Goal: Task Accomplishment & Management: Manage account settings

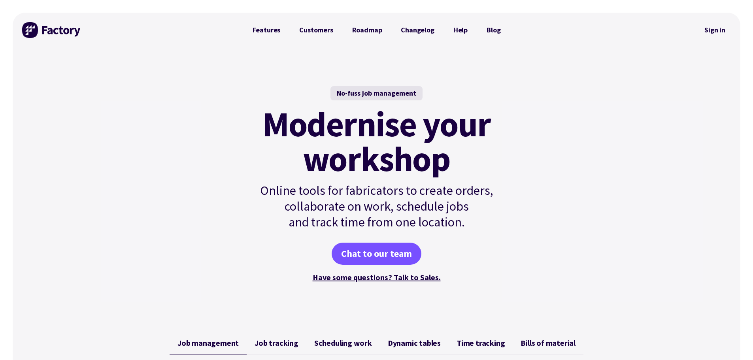
drag, startPoint x: 0, startPoint y: 0, endPoint x: 714, endPoint y: 28, distance: 714.6
click at [714, 28] on link "Sign in" at bounding box center [715, 30] width 32 height 18
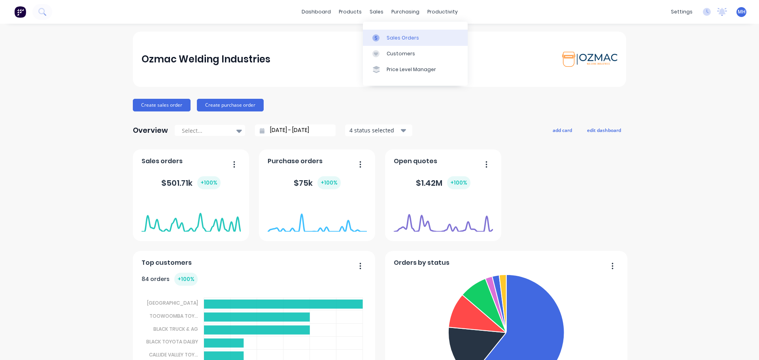
click at [391, 38] on div "Sales Orders" at bounding box center [403, 37] width 32 height 7
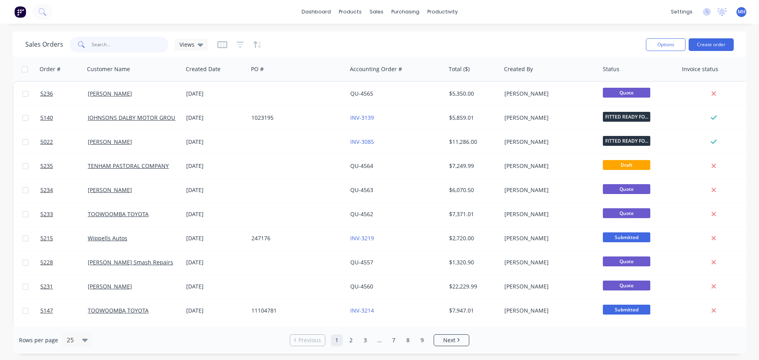
click at [110, 47] on input "text" at bounding box center [130, 45] width 77 height 16
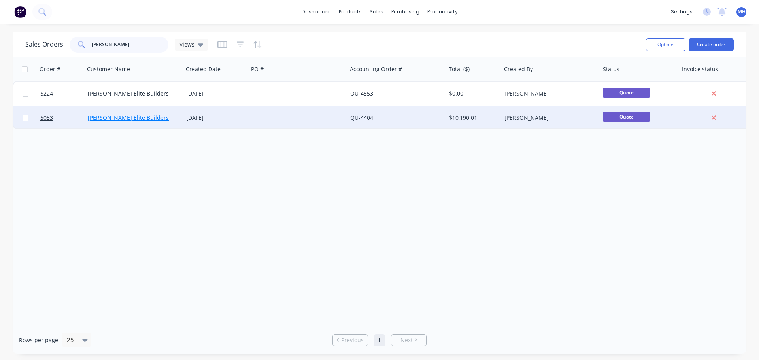
type input "hughes"
click at [115, 120] on link "[PERSON_NAME] Elite Builders" at bounding box center [128, 118] width 81 height 8
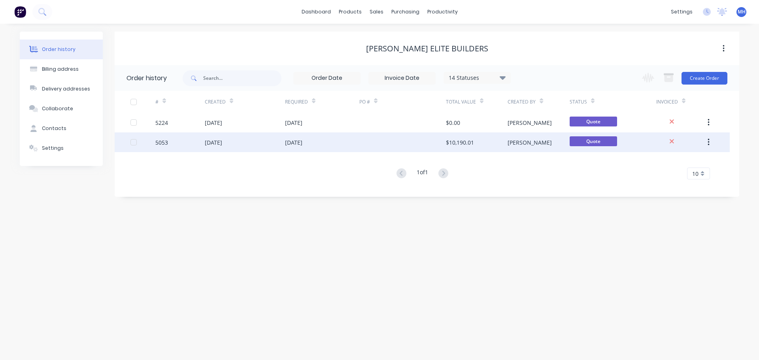
click at [218, 143] on div "20 Aug 2025" at bounding box center [213, 142] width 17 height 8
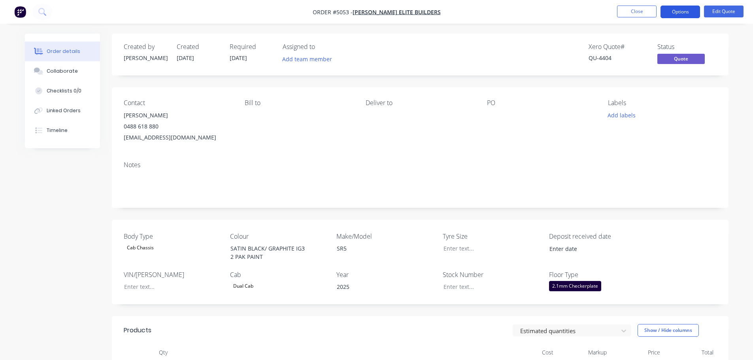
click at [673, 13] on button "Options" at bounding box center [681, 12] width 40 height 13
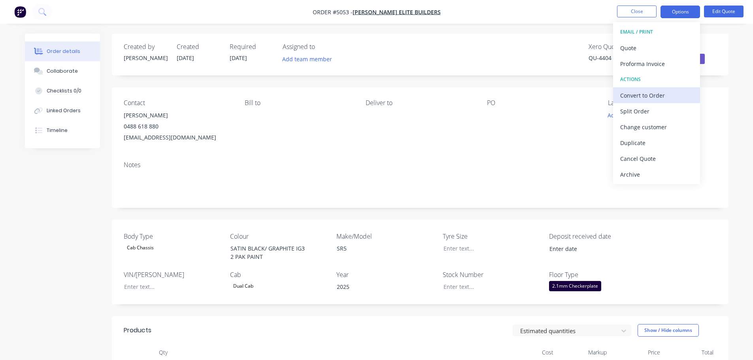
click at [659, 96] on div "Convert to Order" at bounding box center [656, 95] width 73 height 11
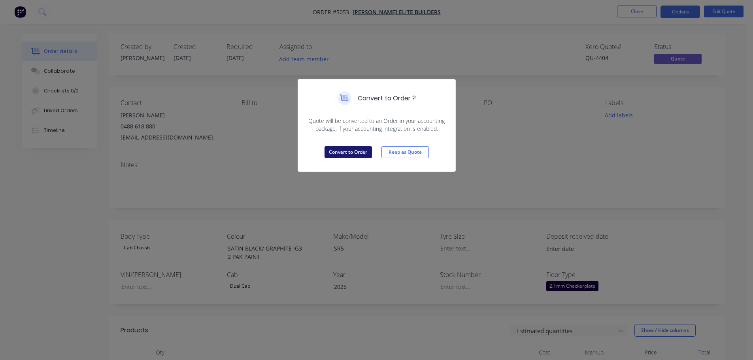
click at [352, 150] on button "Convert to Order" at bounding box center [348, 152] width 47 height 12
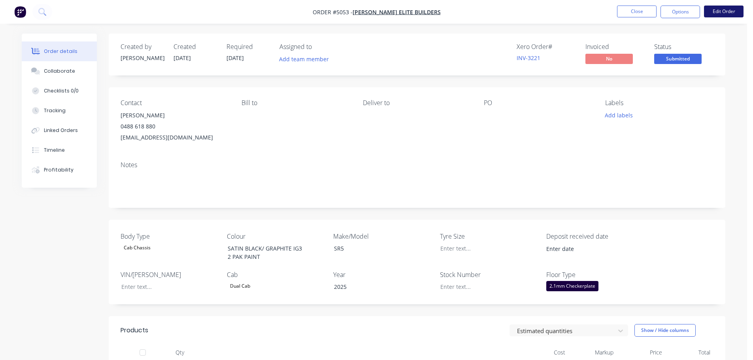
click at [714, 11] on button "Edit Order" at bounding box center [724, 12] width 40 height 12
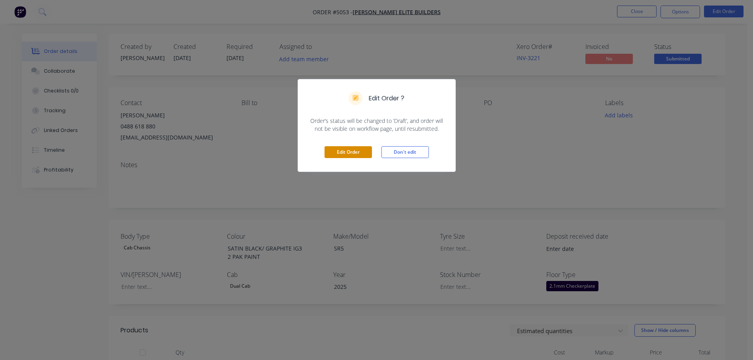
click at [352, 151] on button "Edit Order" at bounding box center [348, 152] width 47 height 12
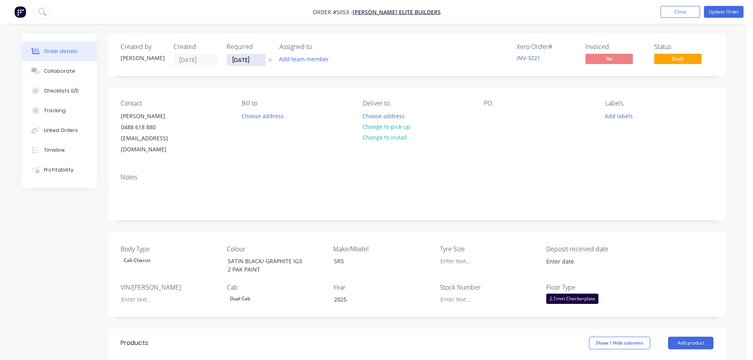
click at [248, 59] on input "15/09/25" at bounding box center [246, 60] width 39 height 12
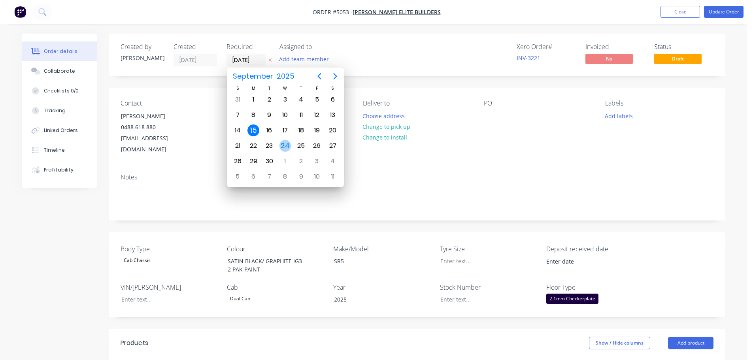
click at [283, 146] on div "24" at bounding box center [286, 146] width 12 height 12
type input "[DATE]"
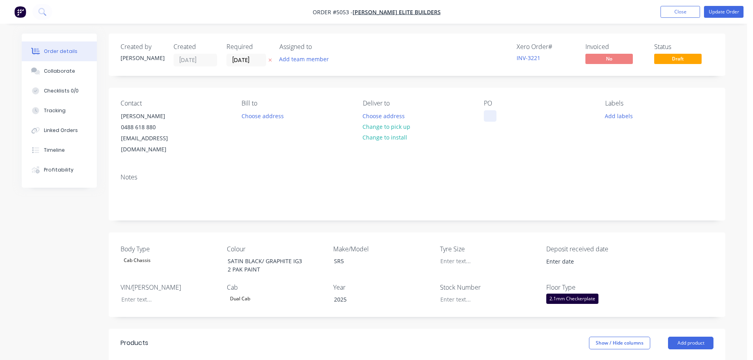
click at [491, 114] on div at bounding box center [490, 115] width 13 height 11
click at [452, 294] on div at bounding box center [483, 299] width 99 height 11
click at [720, 11] on button "Update Order" at bounding box center [724, 12] width 40 height 12
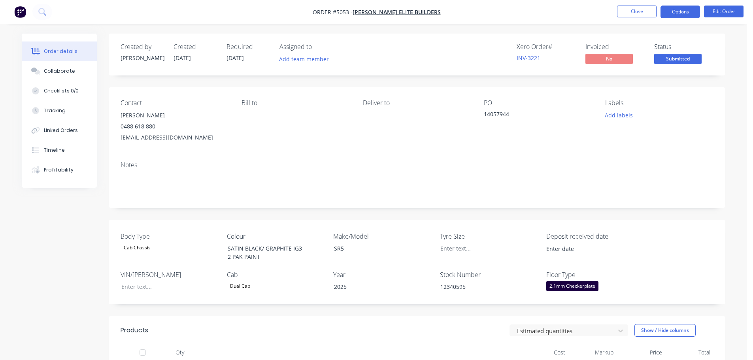
click at [688, 12] on button "Options" at bounding box center [681, 12] width 40 height 13
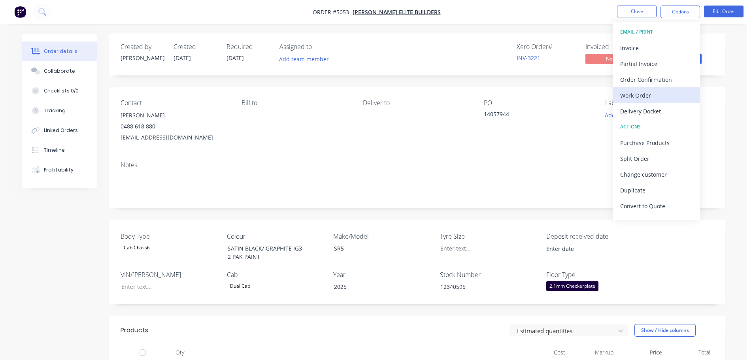
click at [644, 95] on div "Work Order" at bounding box center [656, 95] width 73 height 11
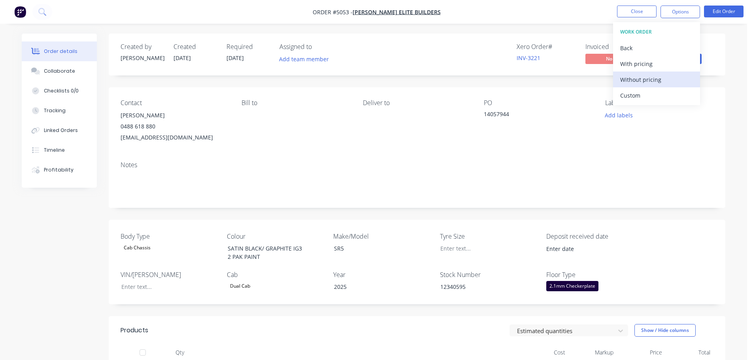
click at [644, 82] on div "Without pricing" at bounding box center [656, 79] width 73 height 11
click at [39, 11] on icon at bounding box center [41, 11] width 6 height 6
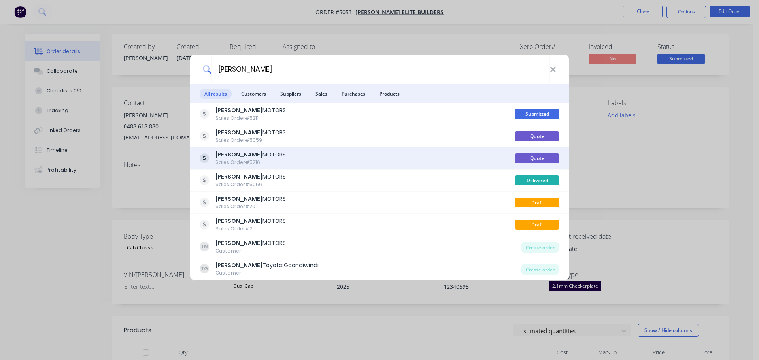
type input "tait"
click at [278, 158] on div "TAIT MOTORS Sales Order #5216" at bounding box center [357, 158] width 315 height 15
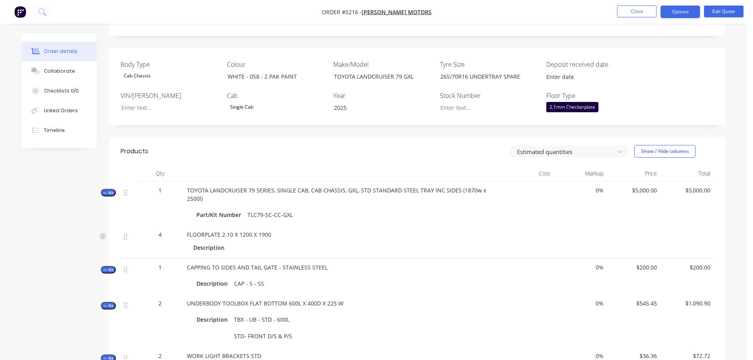
scroll to position [104, 0]
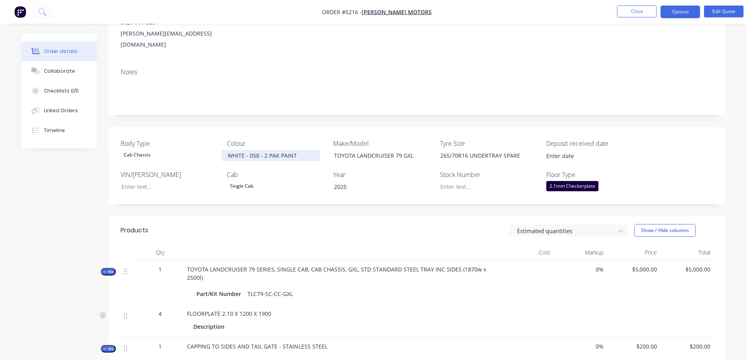
click at [227, 150] on div "WHITE - 058 - 2 PAK PAINT" at bounding box center [270, 155] width 99 height 11
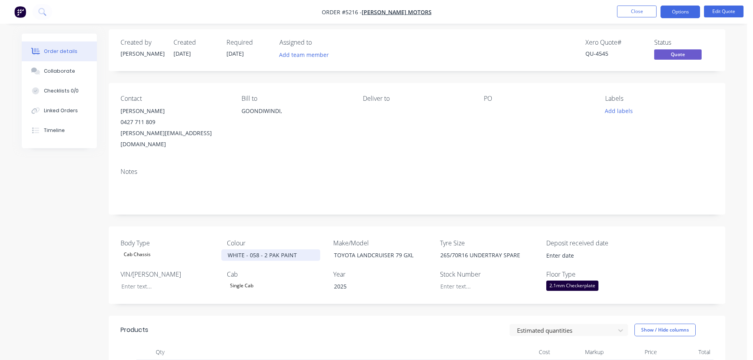
scroll to position [0, 0]
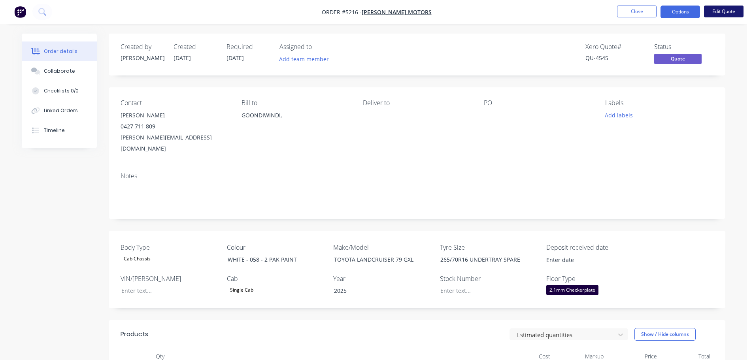
click at [714, 9] on button "Edit Quote" at bounding box center [724, 12] width 40 height 12
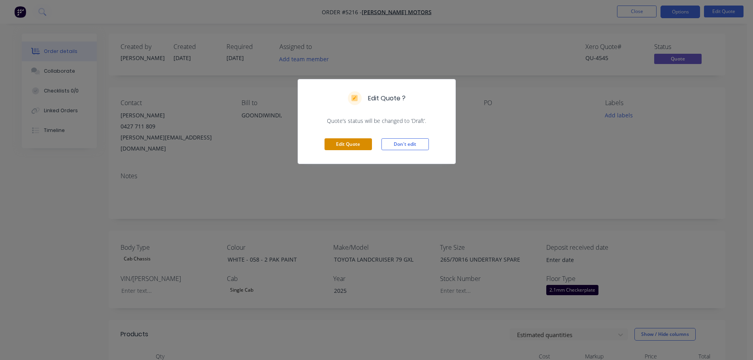
click at [353, 143] on button "Edit Quote" at bounding box center [348, 144] width 47 height 12
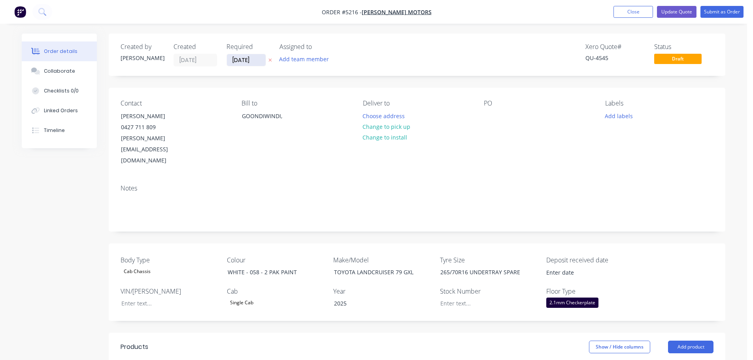
click at [234, 55] on input "[DATE]" at bounding box center [246, 60] width 39 height 12
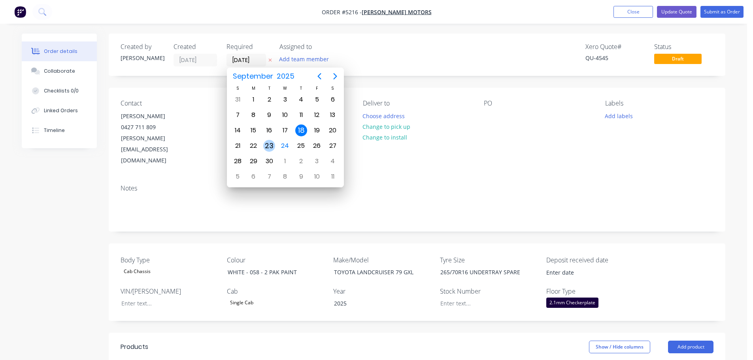
click at [270, 146] on div "23" at bounding box center [269, 146] width 12 height 12
type input "23/09/25"
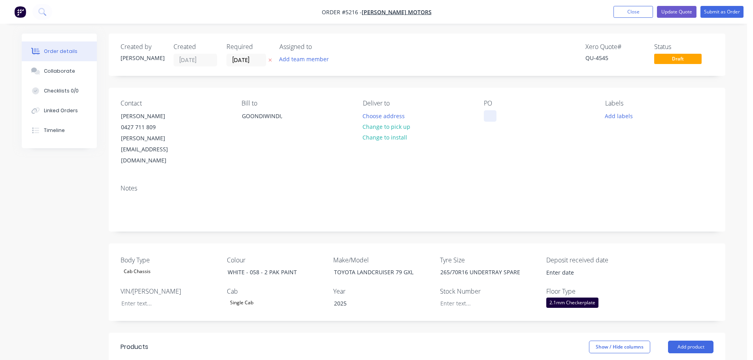
click at [489, 114] on div at bounding box center [490, 115] width 13 height 11
click at [490, 178] on div "Notes" at bounding box center [417, 204] width 617 height 53
click at [456, 298] on div at bounding box center [483, 303] width 99 height 11
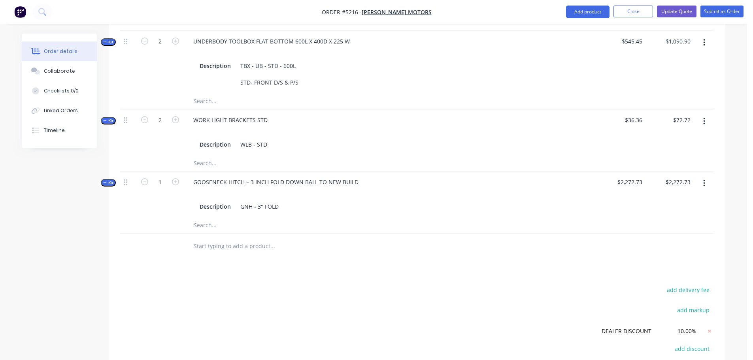
scroll to position [593, 0]
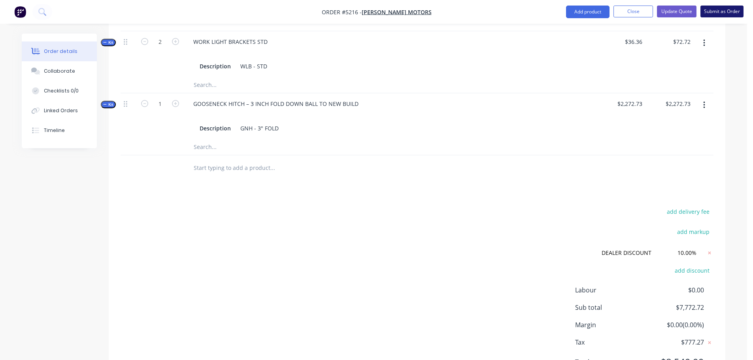
click at [720, 13] on button "Submit as Order" at bounding box center [722, 12] width 43 height 12
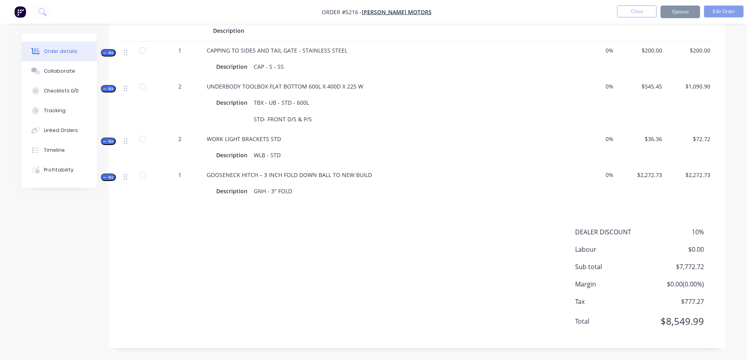
scroll to position [0, 0]
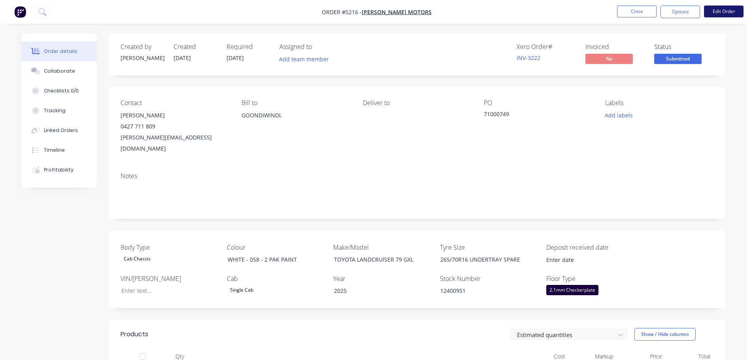
click at [718, 10] on button "Edit Order" at bounding box center [724, 12] width 40 height 12
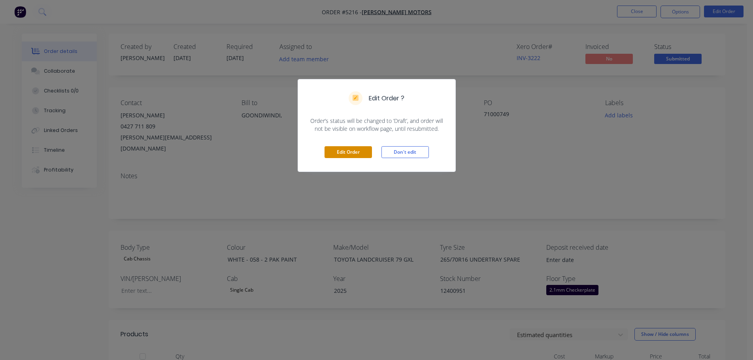
click at [356, 153] on button "Edit Order" at bounding box center [348, 152] width 47 height 12
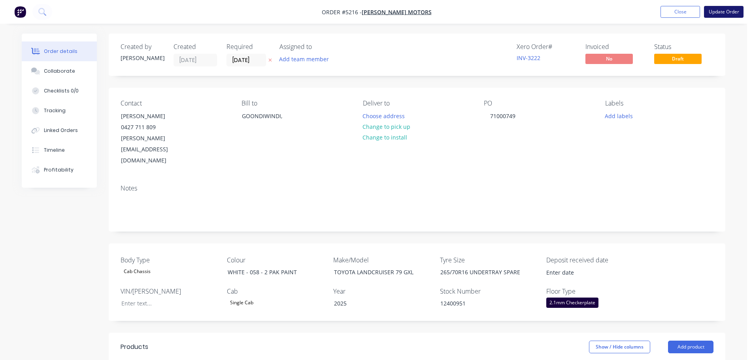
click at [726, 13] on button "Update Order" at bounding box center [724, 12] width 40 height 12
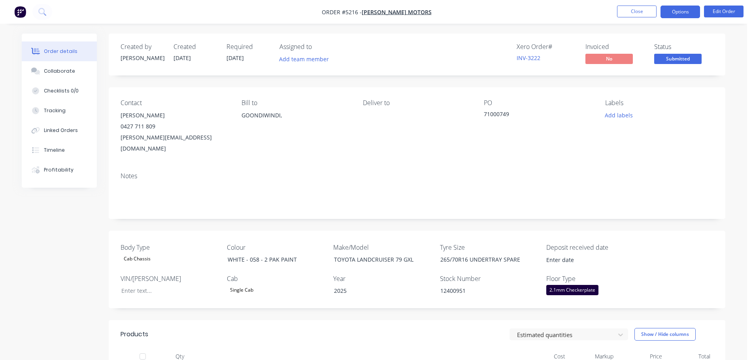
click at [672, 12] on button "Options" at bounding box center [681, 12] width 40 height 13
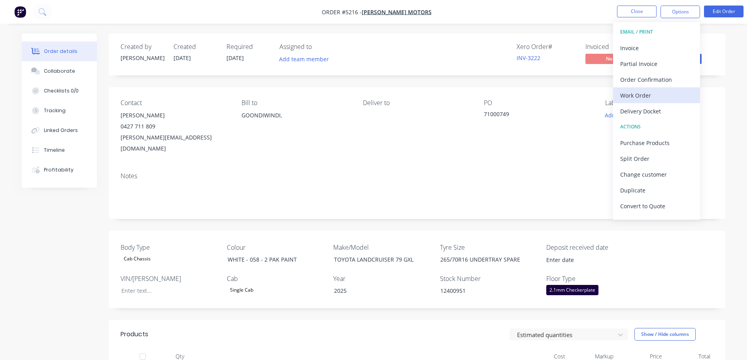
click at [643, 97] on div "Work Order" at bounding box center [656, 95] width 73 height 11
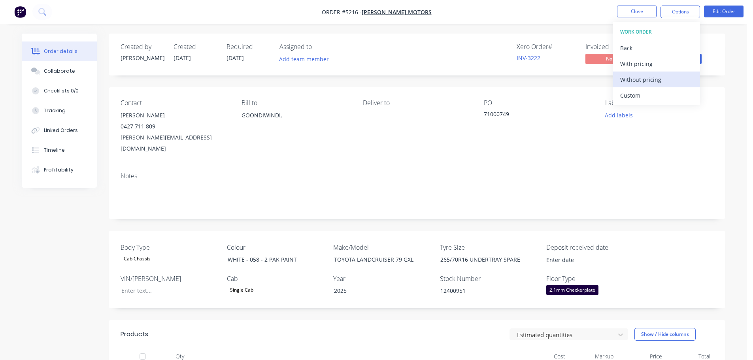
click at [637, 80] on div "Without pricing" at bounding box center [656, 79] width 73 height 11
click at [534, 166] on div "Notes" at bounding box center [417, 192] width 617 height 53
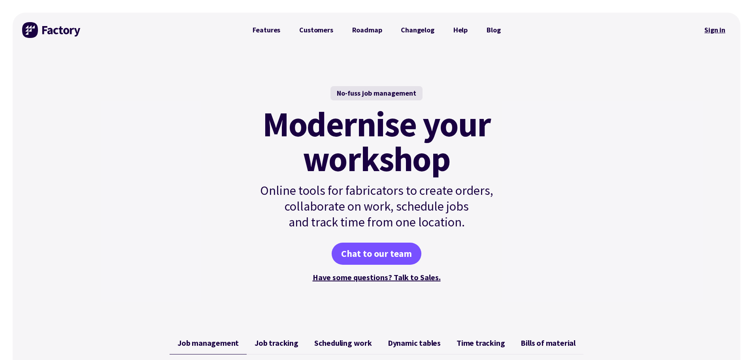
click at [720, 27] on link "Sign in" at bounding box center [715, 30] width 32 height 18
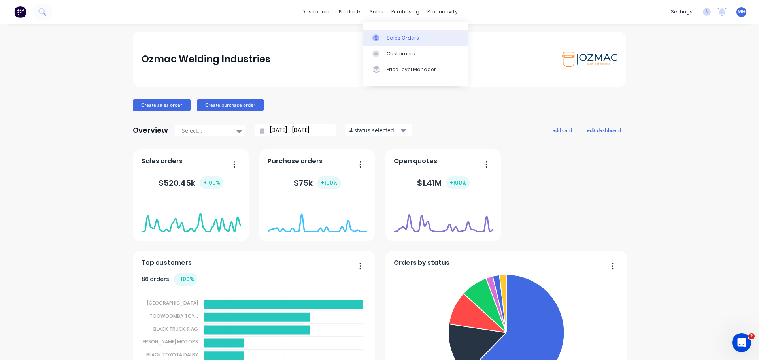
click at [390, 37] on div "Sales Orders" at bounding box center [403, 37] width 32 height 7
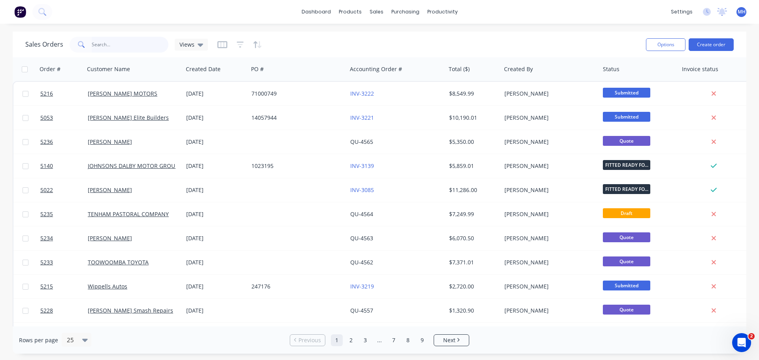
click at [99, 46] on input "text" at bounding box center [130, 45] width 77 height 16
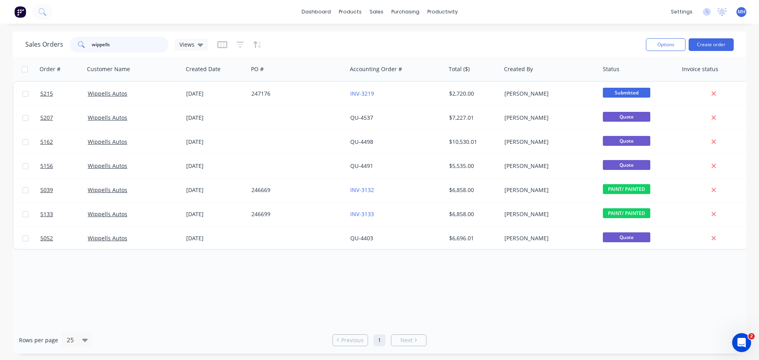
drag, startPoint x: 96, startPoint y: 47, endPoint x: 74, endPoint y: 47, distance: 22.5
click at [74, 47] on div "wippells" at bounding box center [119, 45] width 99 height 16
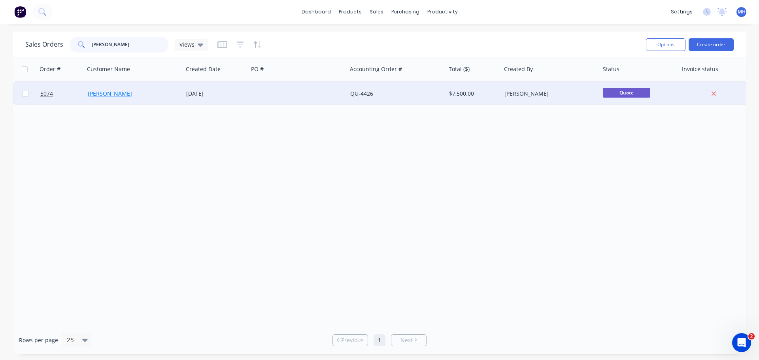
type input "jamie"
click at [98, 92] on link "[PERSON_NAME]" at bounding box center [110, 94] width 44 height 8
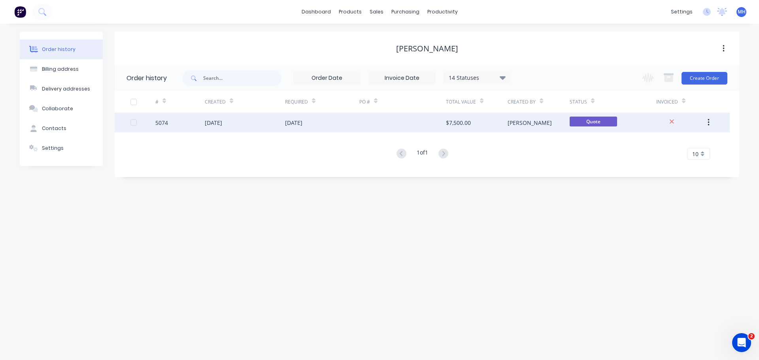
click at [289, 119] on div "[DATE]" at bounding box center [293, 123] width 17 height 8
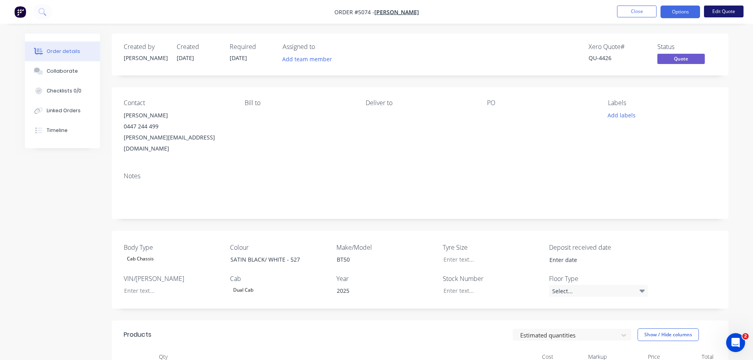
click at [715, 9] on button "Edit Quote" at bounding box center [724, 12] width 40 height 12
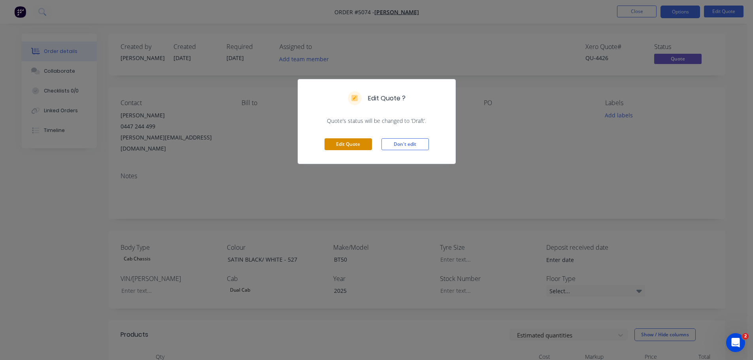
click at [353, 144] on button "Edit Quote" at bounding box center [348, 144] width 47 height 12
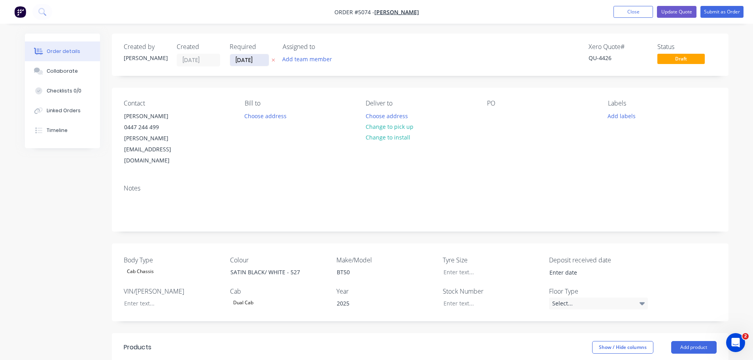
click at [244, 57] on input "25/08/25" at bounding box center [249, 60] width 39 height 12
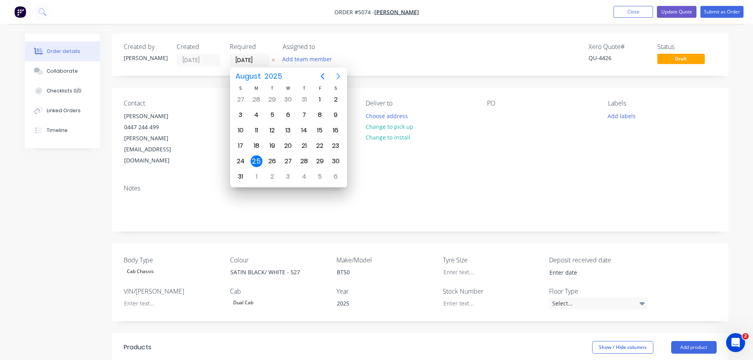
click at [338, 74] on icon "Next page" at bounding box center [338, 76] width 4 height 6
click at [321, 77] on icon "Previous page" at bounding box center [322, 76] width 9 height 9
click at [270, 144] on div "23" at bounding box center [272, 146] width 12 height 12
type input "23/09/25"
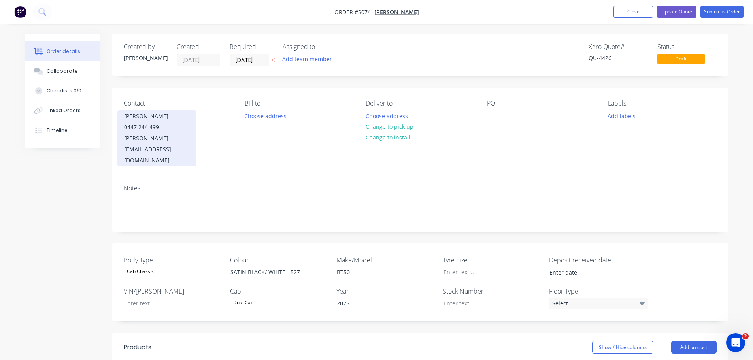
click at [153, 130] on div "0447 244 499" at bounding box center [157, 127] width 66 height 11
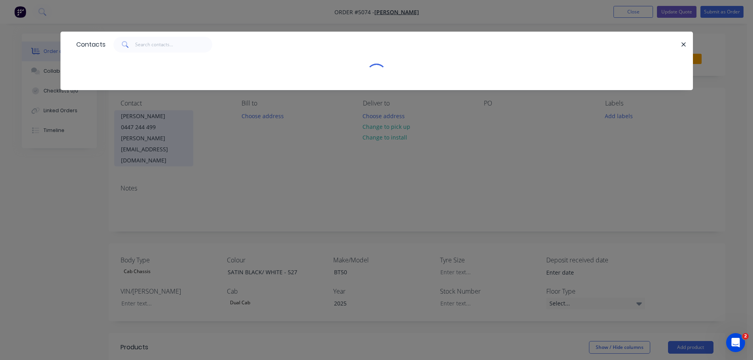
click at [153, 130] on div "Contacts" at bounding box center [376, 180] width 753 height 360
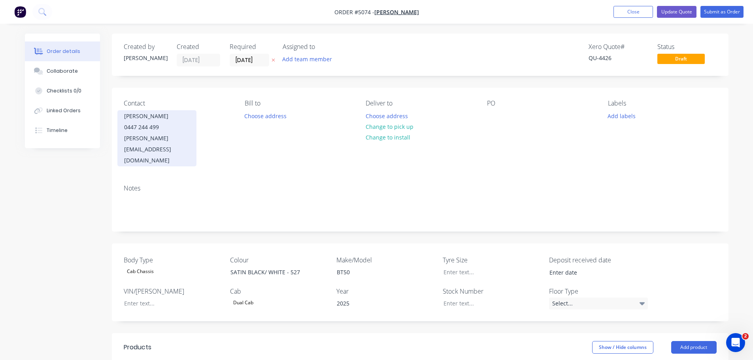
click at [170, 128] on div "0447 244 499" at bounding box center [157, 127] width 66 height 11
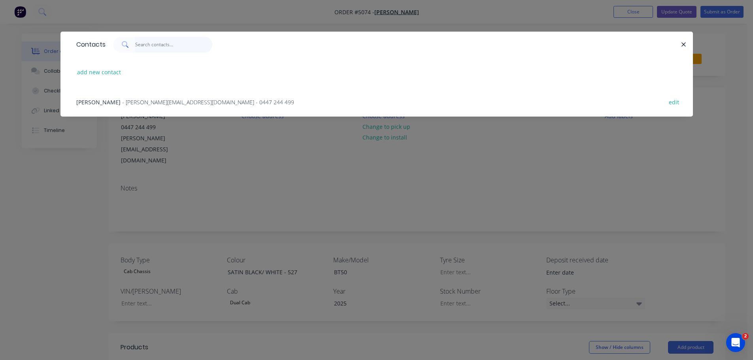
click at [151, 44] on input "text" at bounding box center [173, 45] width 77 height 16
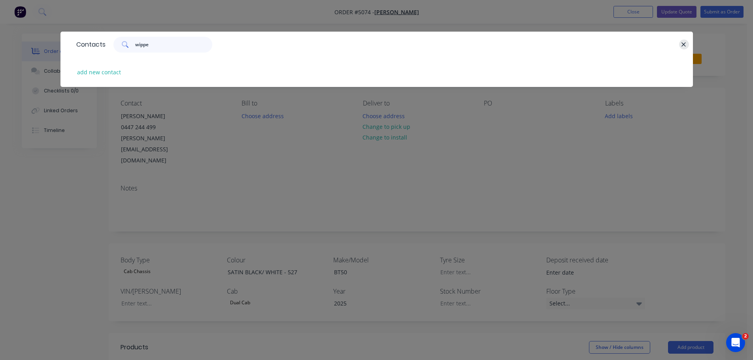
type input "wippe"
click at [682, 45] on icon "button" at bounding box center [683, 44] width 5 height 7
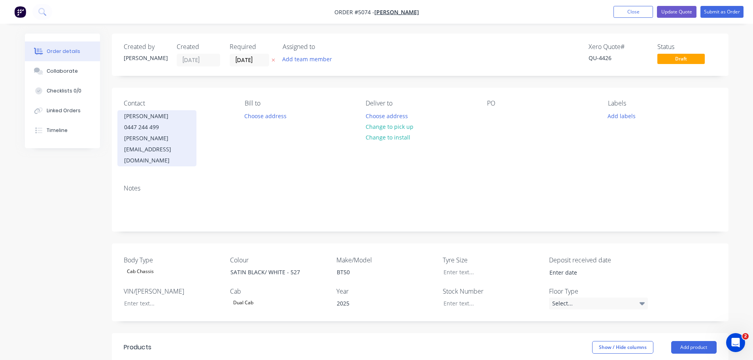
click at [153, 130] on div "0447 244 499" at bounding box center [157, 127] width 66 height 11
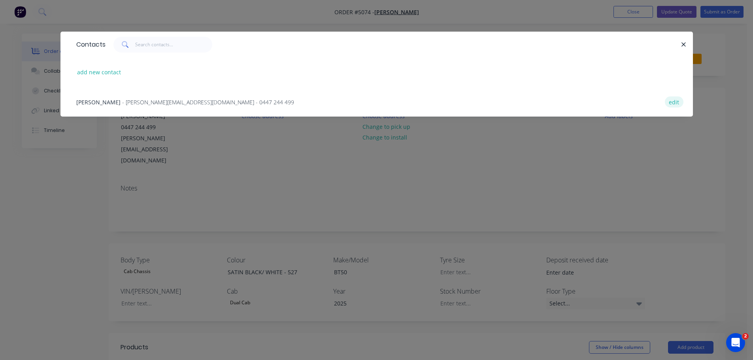
click at [674, 101] on button "edit" at bounding box center [674, 101] width 19 height 11
select select "AU"
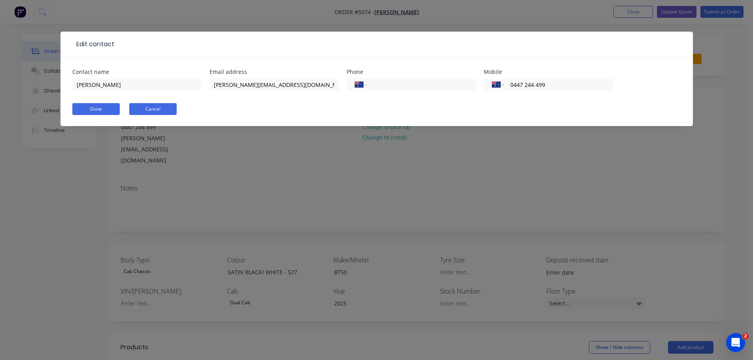
click at [173, 110] on button "Cancel" at bounding box center [152, 109] width 47 height 12
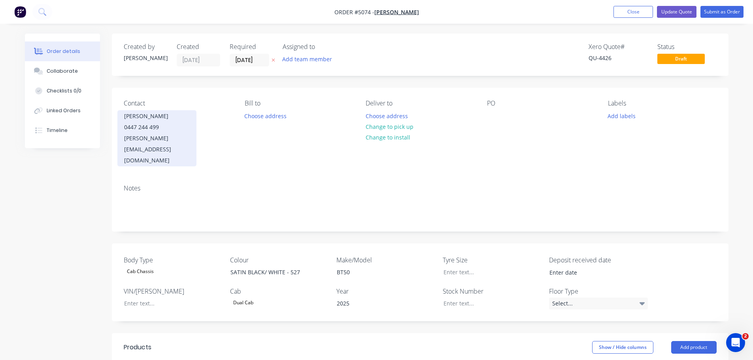
click at [167, 128] on div "0447 244 499" at bounding box center [157, 127] width 66 height 11
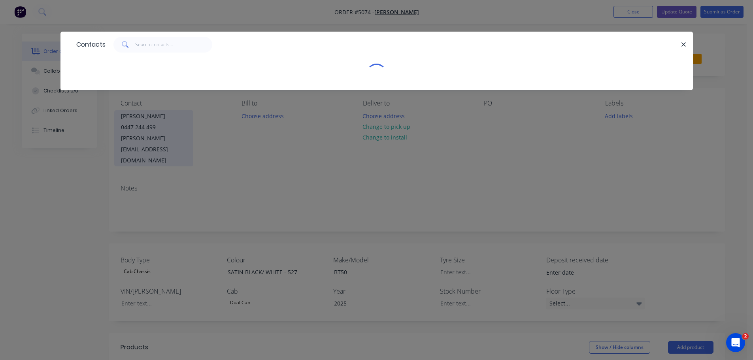
click at [167, 102] on div "Contacts" at bounding box center [376, 67] width 633 height 70
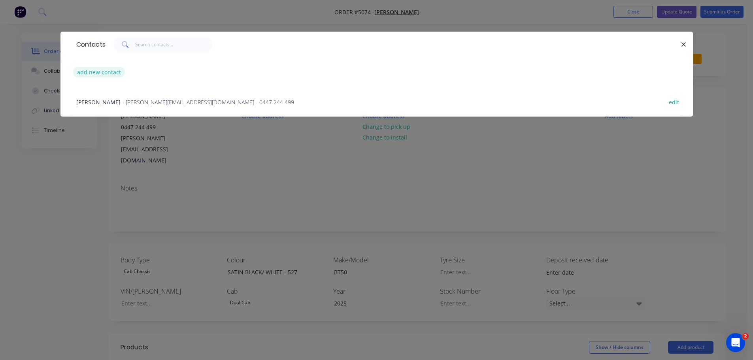
click at [117, 70] on button "add new contact" at bounding box center [99, 72] width 52 height 11
select select "AU"
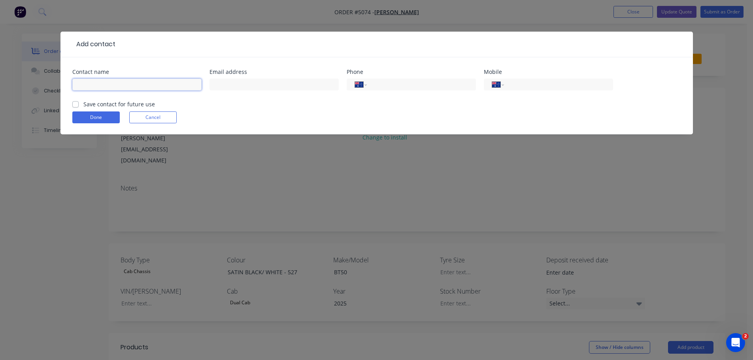
click at [123, 90] on input "text" at bounding box center [136, 85] width 129 height 12
type input "Wippells"
click at [230, 90] on input "text" at bounding box center [274, 85] width 129 height 12
type input "p"
paste input "accounts@wippells.com.au"
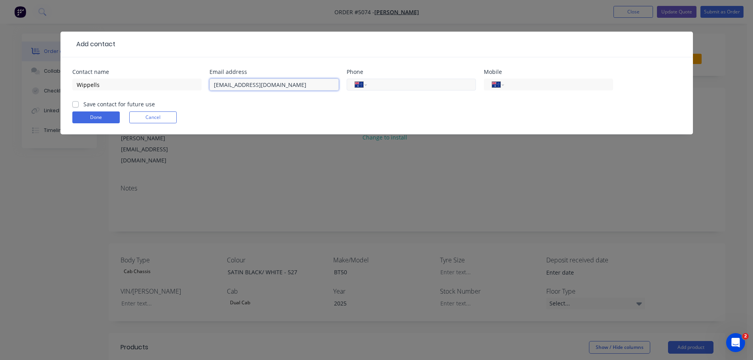
type input "accounts@wippells.com.au"
click at [398, 83] on input "tel" at bounding box center [419, 84] width 95 height 9
click at [516, 84] on input "tel" at bounding box center [557, 84] width 95 height 9
click at [384, 85] on input "tel" at bounding box center [419, 84] width 95 height 9
type input "(07) 4631 9999"
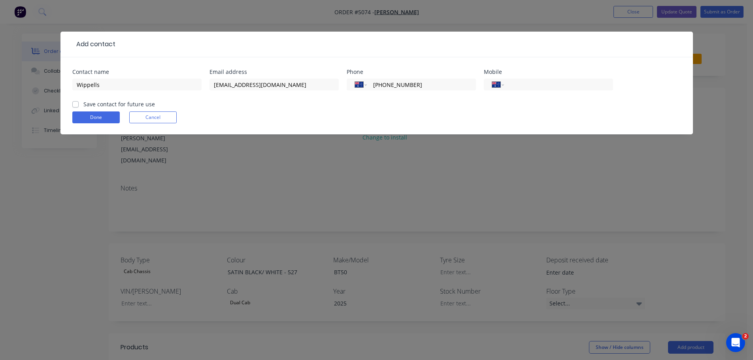
click at [83, 104] on label "Save contact for future use" at bounding box center [119, 104] width 72 height 8
click at [75, 104] on input "Save contact for future use" at bounding box center [75, 104] width 6 height 8
checkbox input "true"
click at [96, 120] on button "Done" at bounding box center [95, 117] width 47 height 12
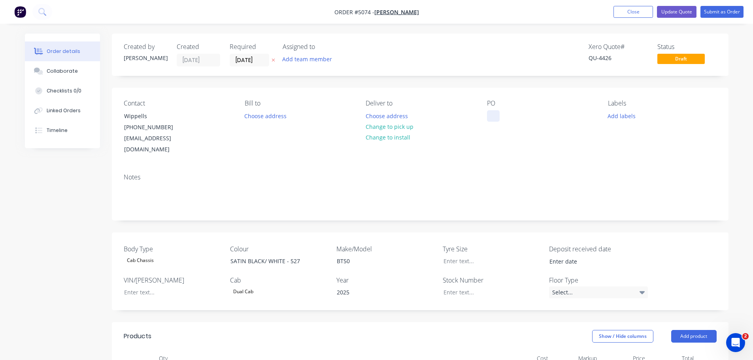
click at [493, 112] on div at bounding box center [493, 115] width 13 height 11
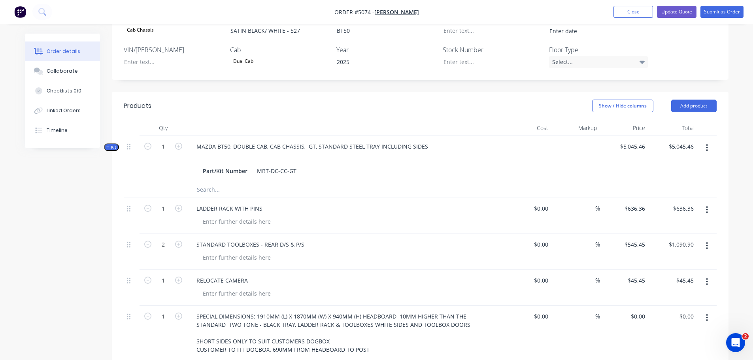
scroll to position [198, 0]
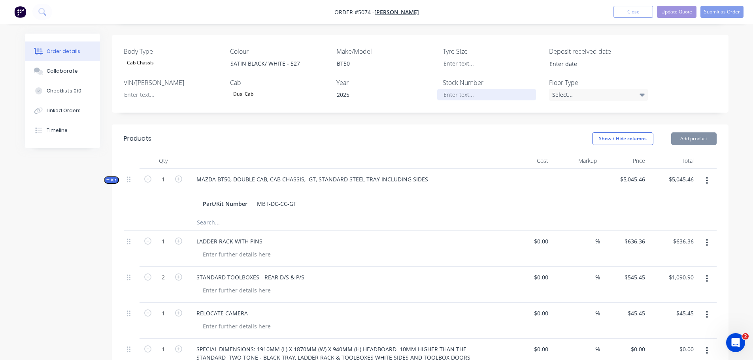
click at [457, 89] on div at bounding box center [486, 94] width 99 height 11
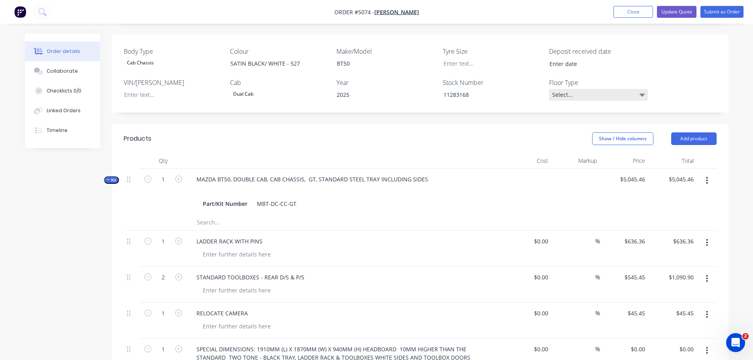
click at [566, 89] on div "Select..." at bounding box center [598, 95] width 99 height 12
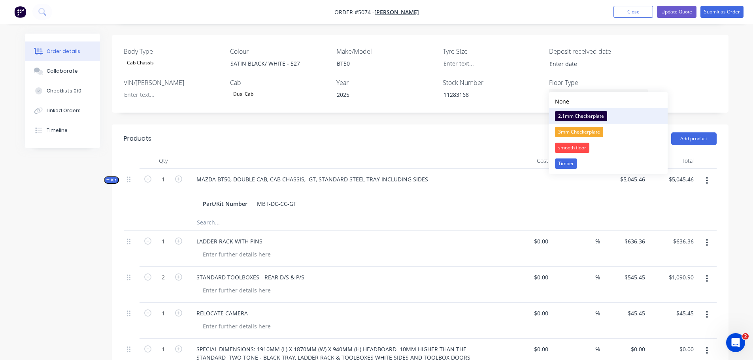
click at [573, 119] on div "2.1mm Checkerplate" at bounding box center [581, 116] width 52 height 10
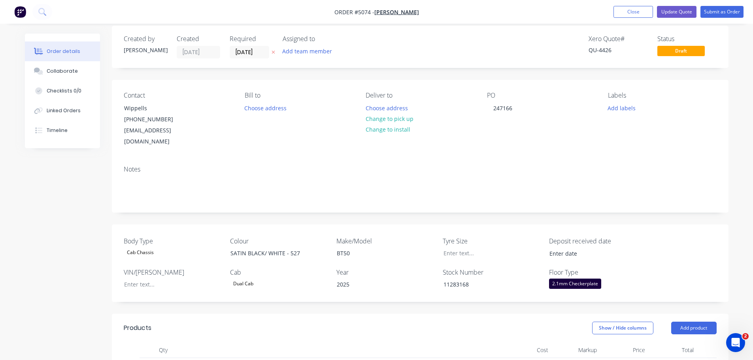
scroll to position [0, 0]
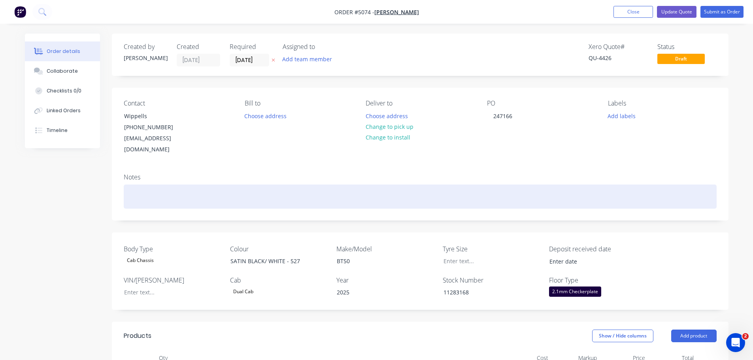
click at [154, 185] on div at bounding box center [420, 197] width 593 height 24
click at [210, 186] on div "CUSTOMER: JAMIE DAVIS: 0447244 499" at bounding box center [420, 197] width 593 height 24
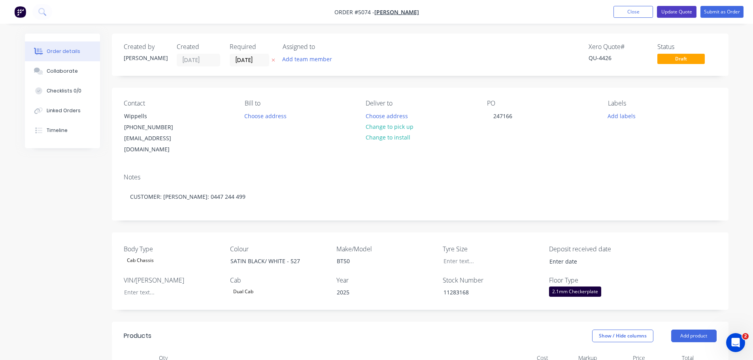
click at [677, 10] on button "Update Quote" at bounding box center [677, 12] width 40 height 12
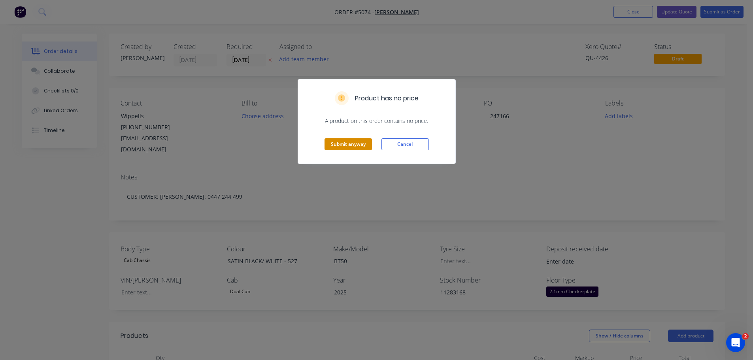
click at [346, 143] on button "Submit anyway" at bounding box center [348, 144] width 47 height 12
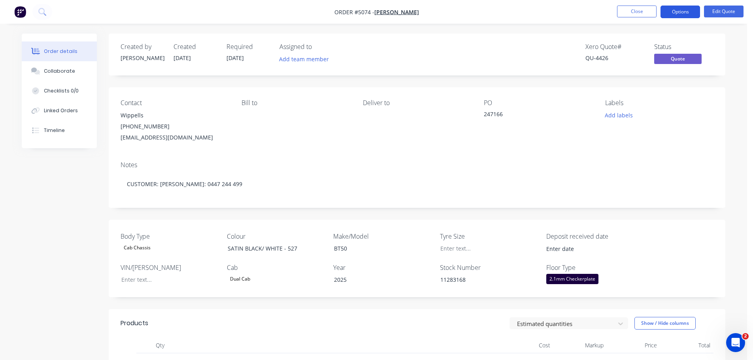
click at [677, 13] on button "Options" at bounding box center [681, 12] width 40 height 13
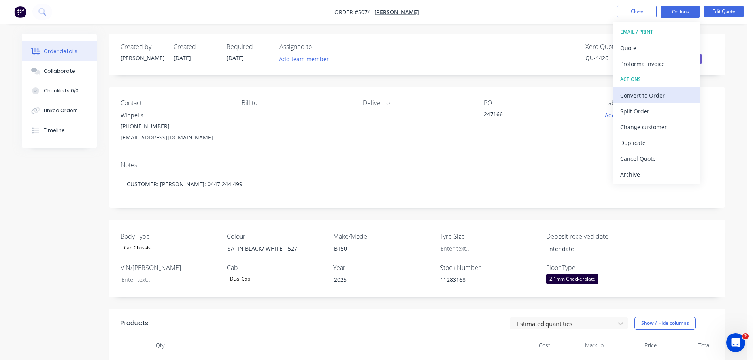
click at [659, 100] on div "Convert to Order" at bounding box center [656, 95] width 73 height 11
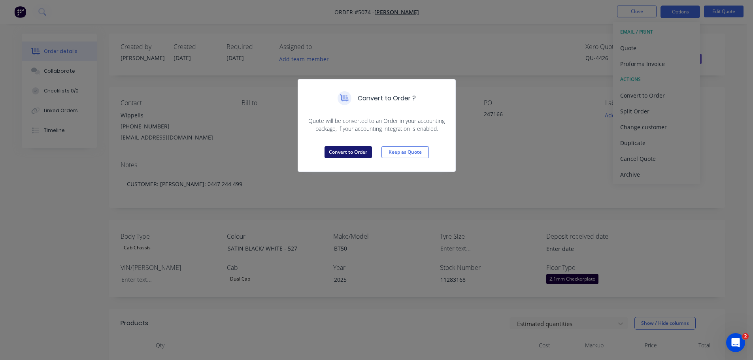
click at [357, 153] on button "Convert to Order" at bounding box center [348, 152] width 47 height 12
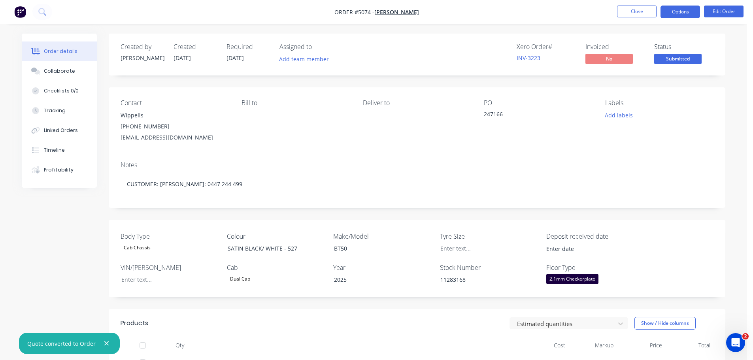
click at [676, 9] on button "Options" at bounding box center [681, 12] width 40 height 13
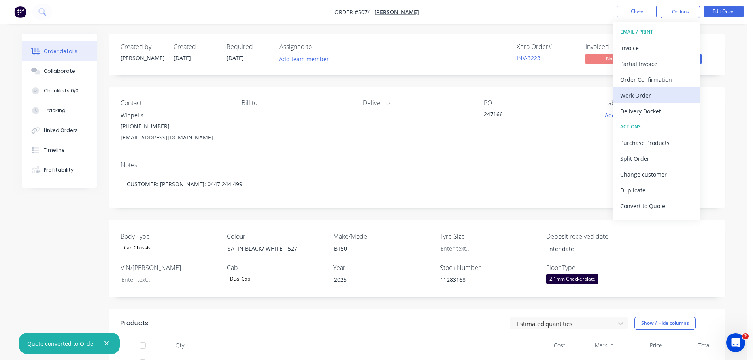
click at [659, 94] on div "Work Order" at bounding box center [656, 95] width 73 height 11
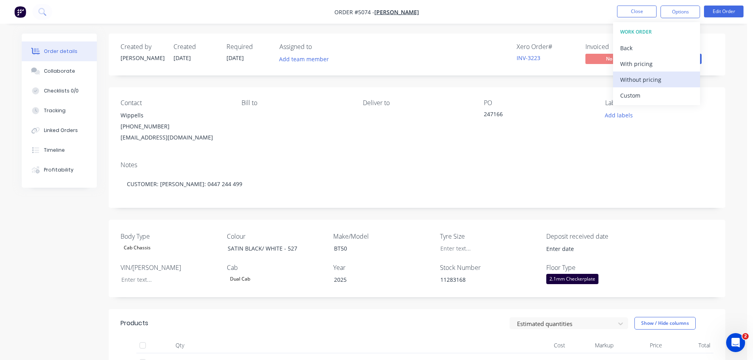
click at [652, 82] on div "Without pricing" at bounding box center [656, 79] width 73 height 11
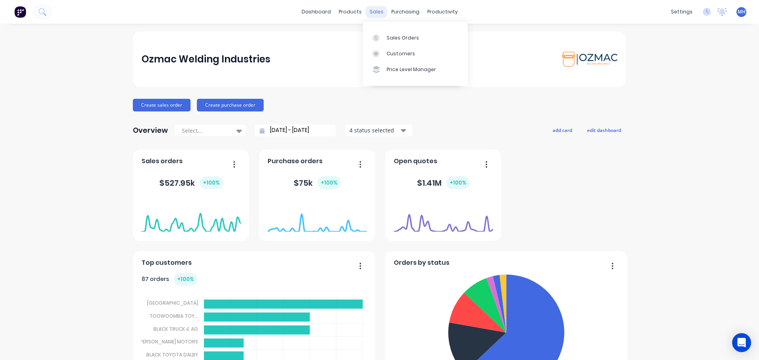
click at [374, 13] on div "sales" at bounding box center [377, 12] width 22 height 12
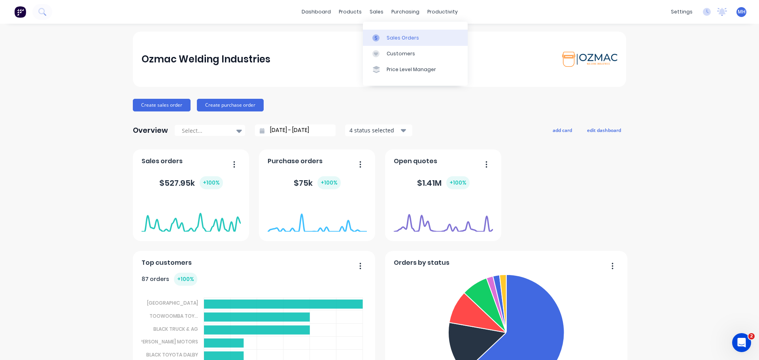
click at [389, 38] on div "Sales Orders" at bounding box center [403, 37] width 32 height 7
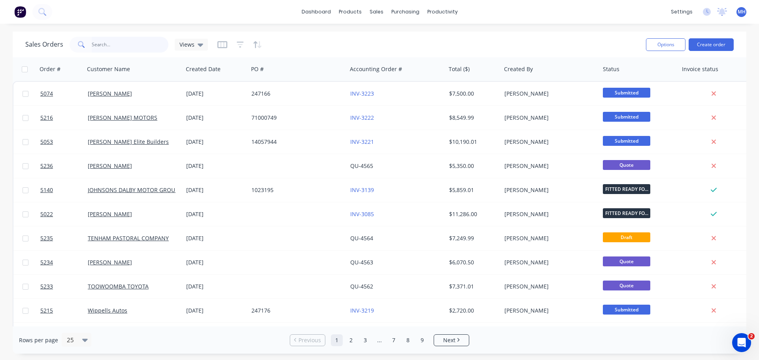
click at [145, 48] on input "text" at bounding box center [130, 45] width 77 height 16
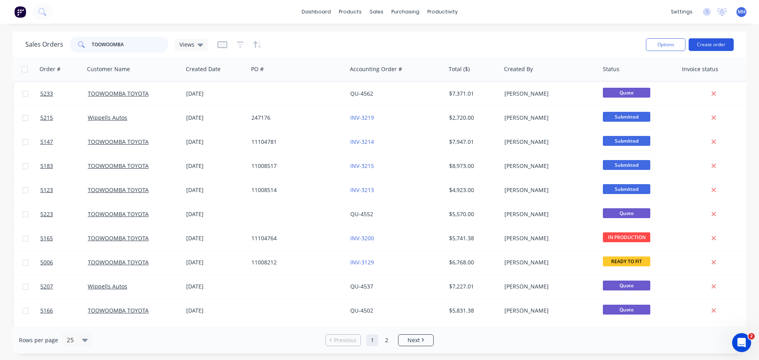
type input "TOOWOOMBA"
click at [717, 43] on button "Create order" at bounding box center [711, 44] width 45 height 13
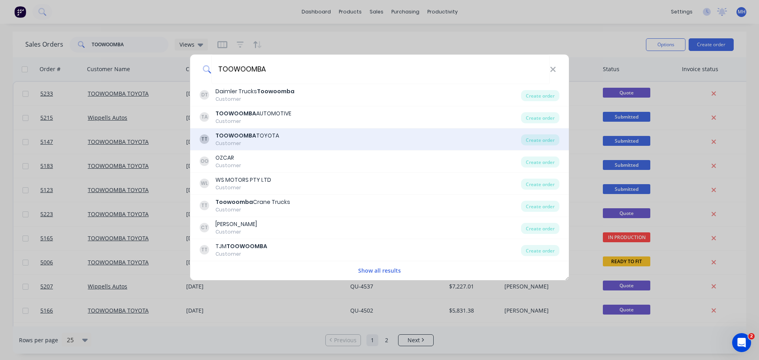
type input "TOOWOOMBA"
click at [274, 136] on div "TOOWOOMBA TOYOTA" at bounding box center [247, 136] width 64 height 8
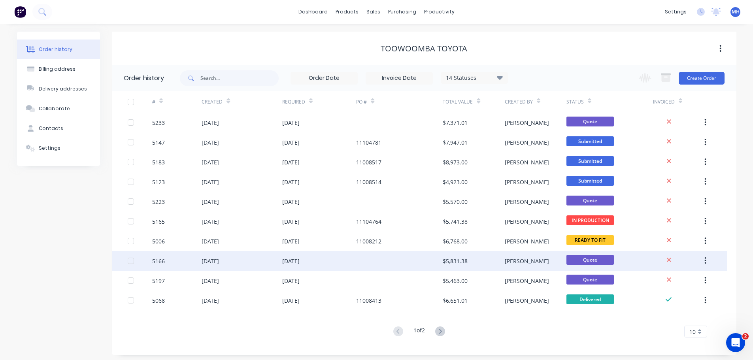
click at [215, 261] on div "[DATE]" at bounding box center [210, 261] width 17 height 8
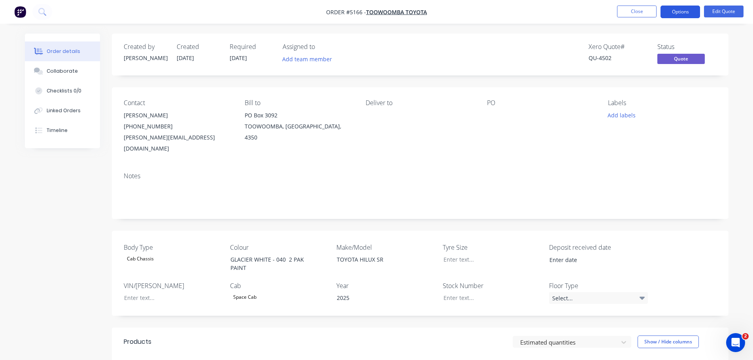
click at [684, 13] on button "Options" at bounding box center [681, 12] width 40 height 13
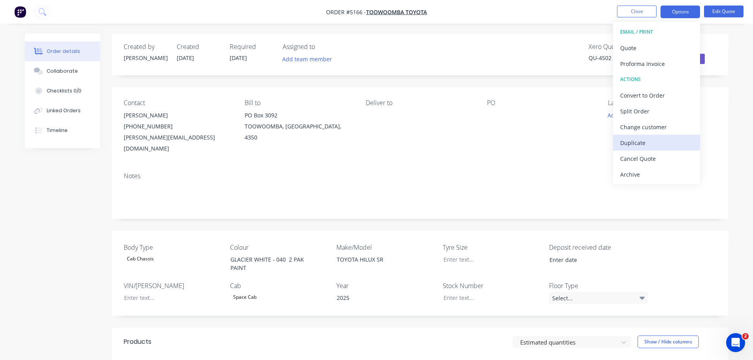
click at [647, 146] on div "Duplicate" at bounding box center [656, 142] width 73 height 11
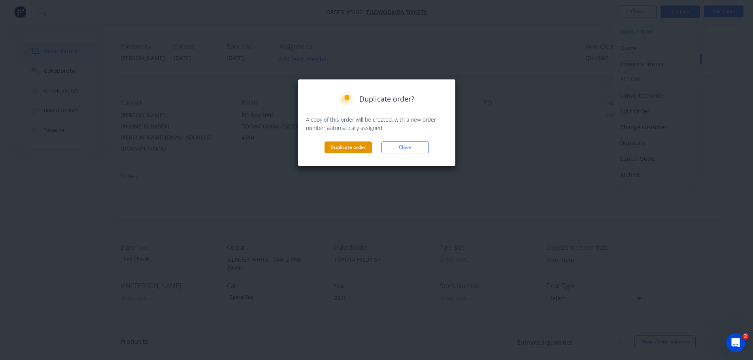
click at [343, 147] on button "Duplicate order" at bounding box center [348, 148] width 47 height 12
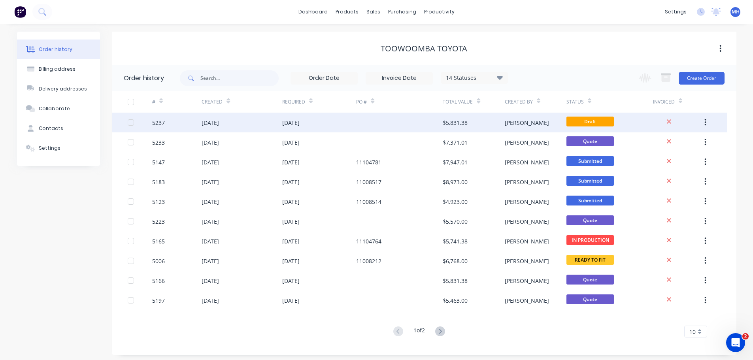
click at [219, 121] on div "[DATE]" at bounding box center [210, 123] width 17 height 8
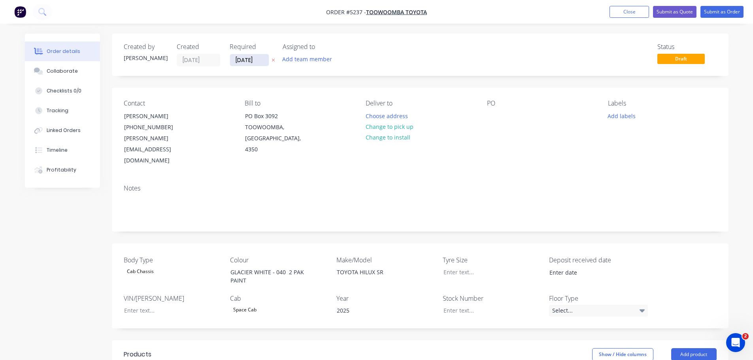
click at [251, 59] on input "[DATE]" at bounding box center [249, 60] width 39 height 12
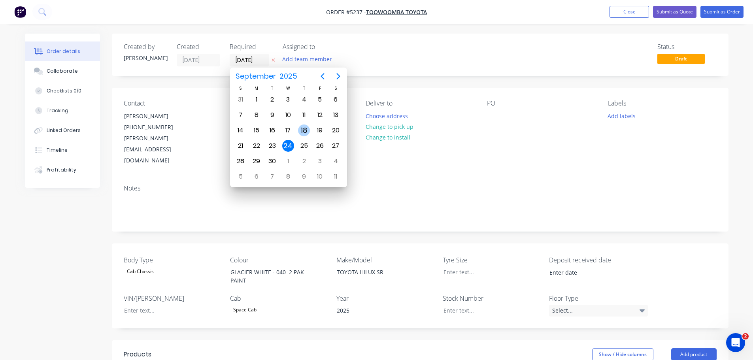
click at [304, 130] on div "18" at bounding box center [304, 131] width 12 height 12
type input "[DATE]"
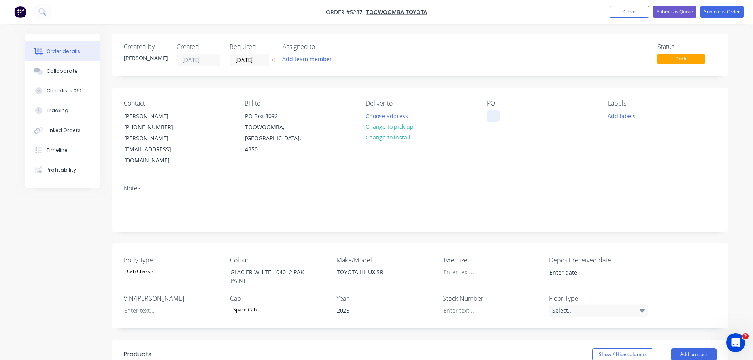
click at [491, 112] on div at bounding box center [493, 115] width 13 height 11
click at [466, 305] on div at bounding box center [486, 310] width 99 height 11
click at [453, 305] on div "1239757" at bounding box center [486, 310] width 99 height 11
click at [587, 305] on div "Select..." at bounding box center [598, 311] width 99 height 12
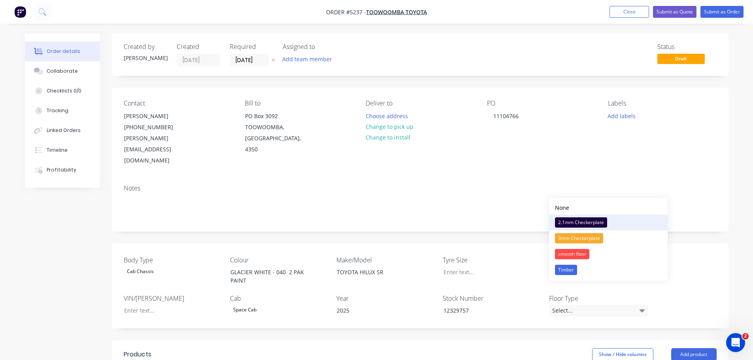
click at [587, 222] on div "2.1mm Checkerplate" at bounding box center [581, 222] width 52 height 10
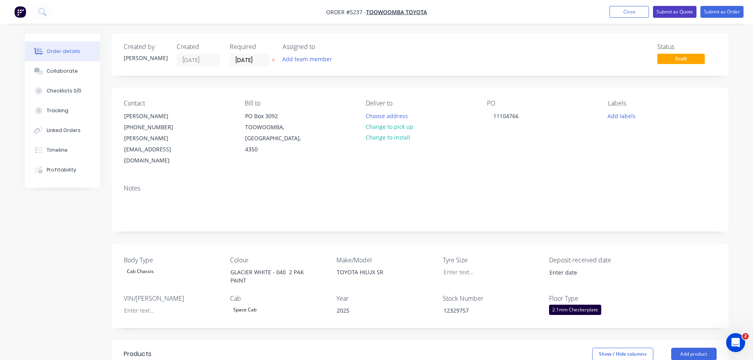
click at [678, 12] on button "Submit as Quote" at bounding box center [674, 12] width 43 height 12
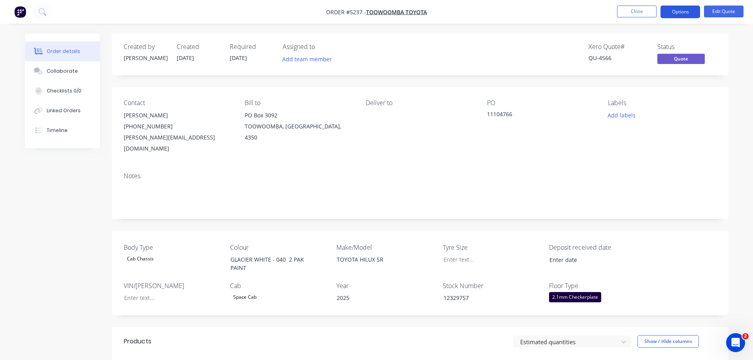
click at [676, 13] on button "Options" at bounding box center [681, 12] width 40 height 13
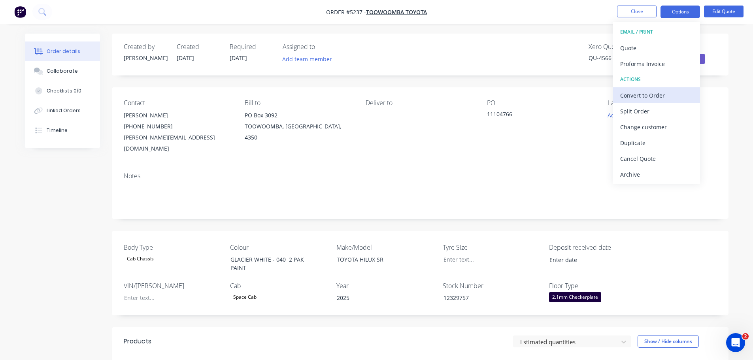
click at [645, 99] on div "Convert to Order" at bounding box center [656, 95] width 73 height 11
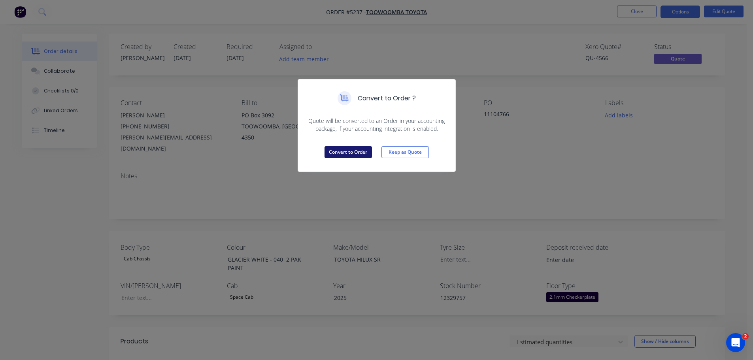
click at [348, 153] on button "Convert to Order" at bounding box center [348, 152] width 47 height 12
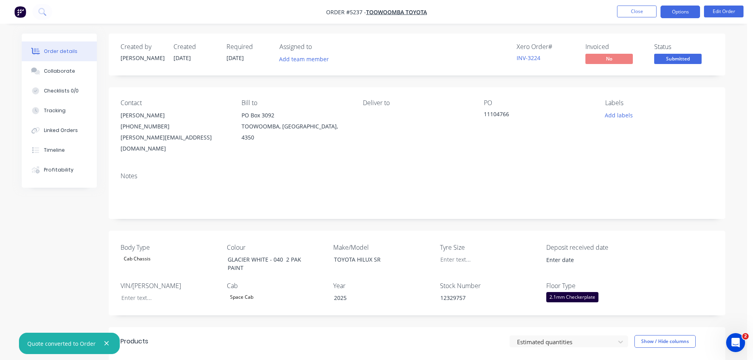
click at [682, 10] on button "Options" at bounding box center [681, 12] width 40 height 13
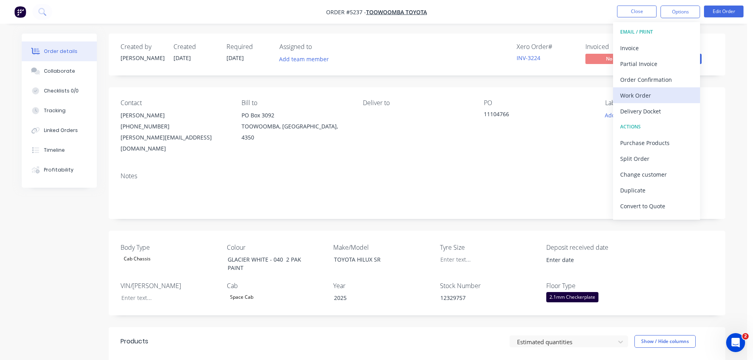
click at [642, 95] on div "Work Order" at bounding box center [656, 95] width 73 height 11
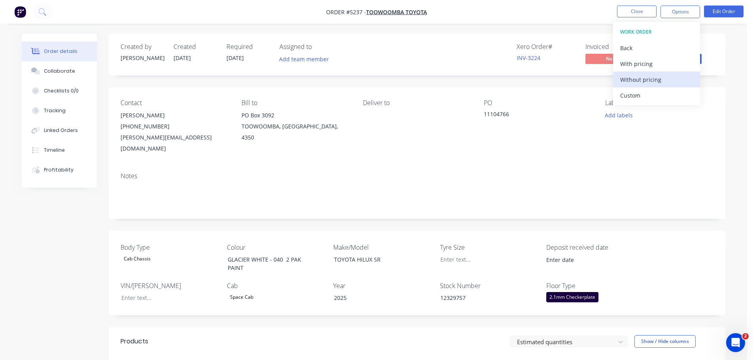
click at [646, 80] on div "Without pricing" at bounding box center [656, 79] width 73 height 11
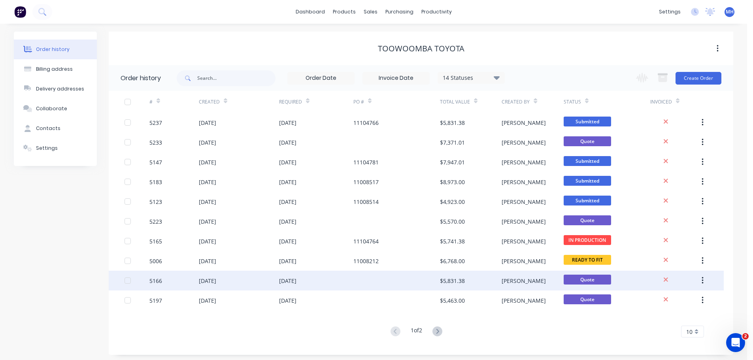
click at [247, 278] on div "[DATE]" at bounding box center [239, 281] width 80 height 20
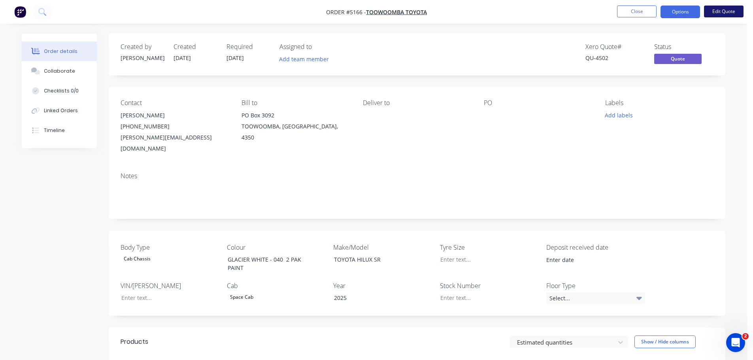
click at [713, 11] on button "Edit Quote" at bounding box center [724, 12] width 40 height 12
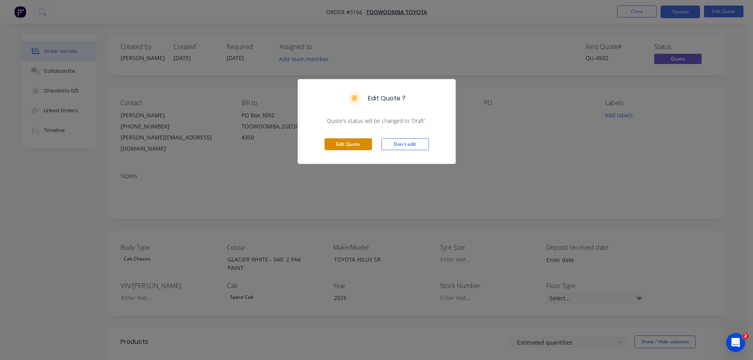
click at [346, 140] on button "Edit Quote" at bounding box center [348, 144] width 47 height 12
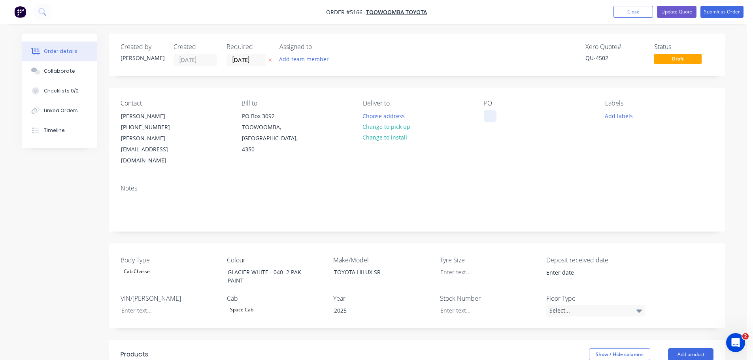
click at [488, 113] on div at bounding box center [490, 115] width 13 height 11
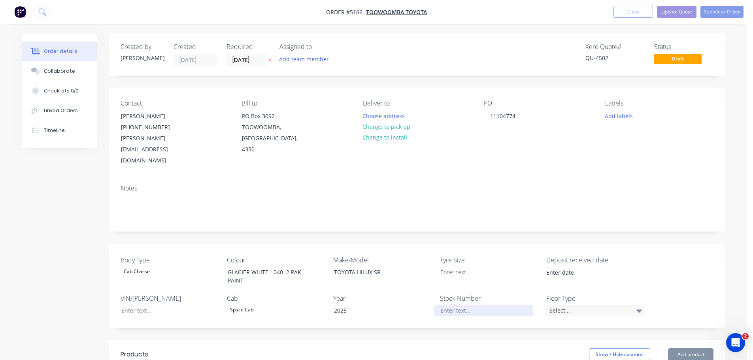
click at [460, 305] on div at bounding box center [483, 310] width 99 height 11
click at [383, 258] on div "Make/Model TOYOTA HILUX SR" at bounding box center [382, 270] width 99 height 31
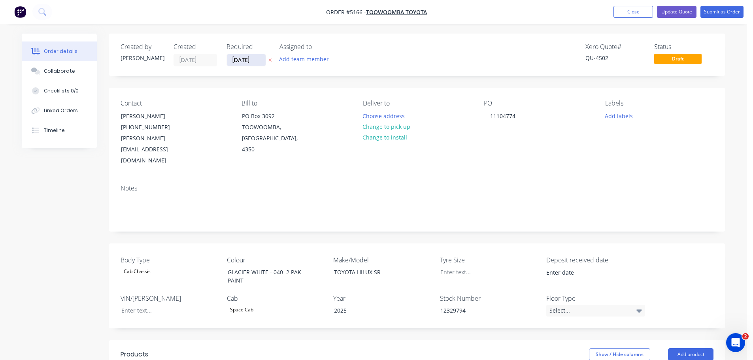
click at [248, 61] on input "[DATE]" at bounding box center [246, 60] width 39 height 12
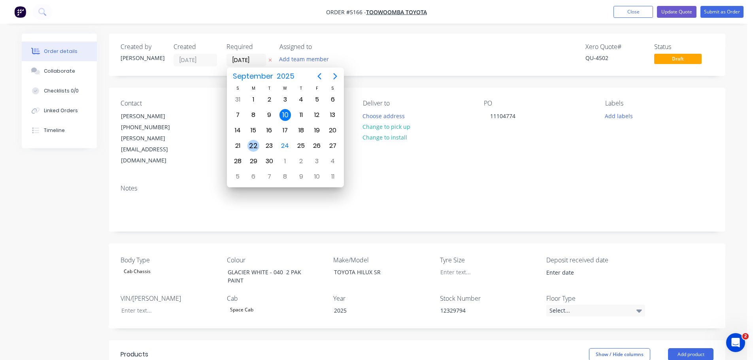
click at [256, 145] on div "22" at bounding box center [253, 146] width 12 height 12
type input "[DATE]"
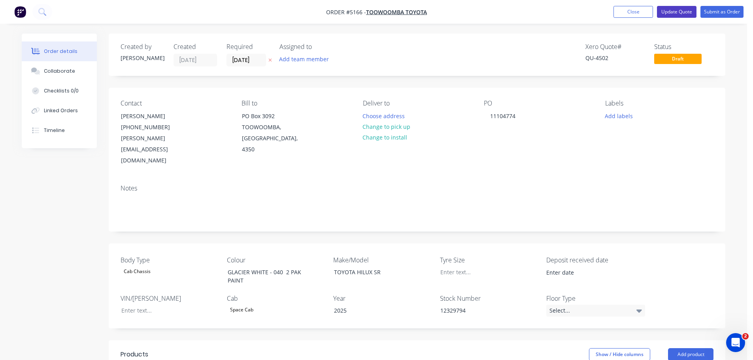
click at [684, 11] on button "Update Quote" at bounding box center [677, 12] width 40 height 12
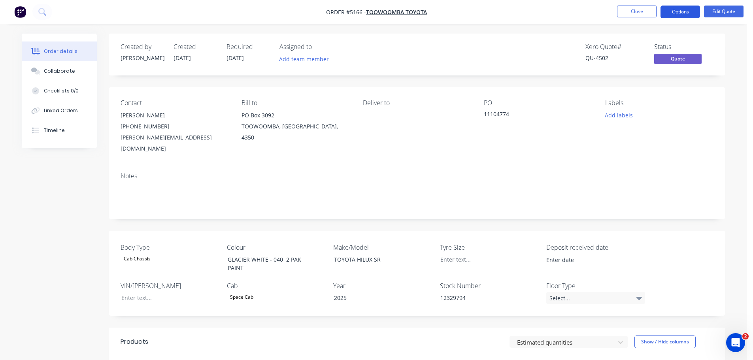
click at [687, 11] on button "Options" at bounding box center [681, 12] width 40 height 13
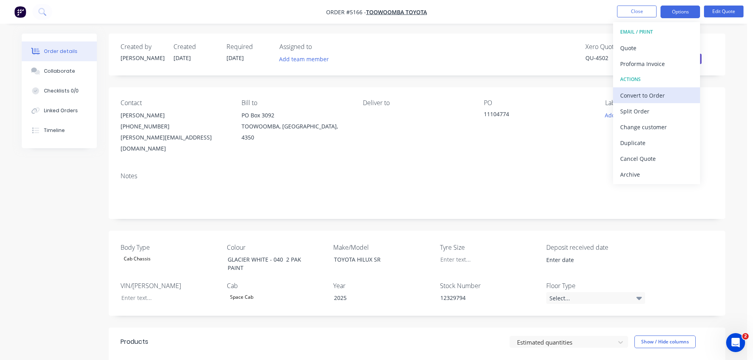
click at [647, 94] on div "Convert to Order" at bounding box center [656, 95] width 73 height 11
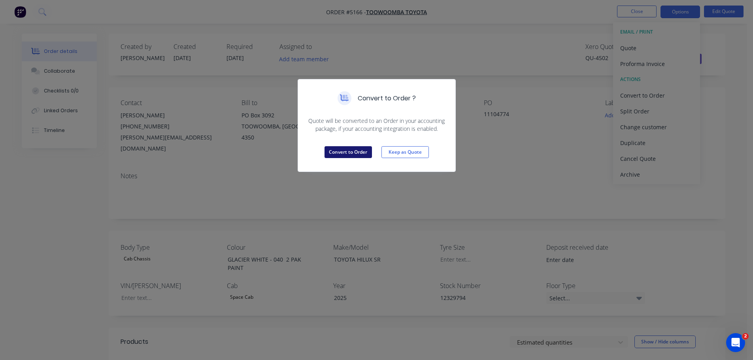
click at [351, 155] on button "Convert to Order" at bounding box center [348, 152] width 47 height 12
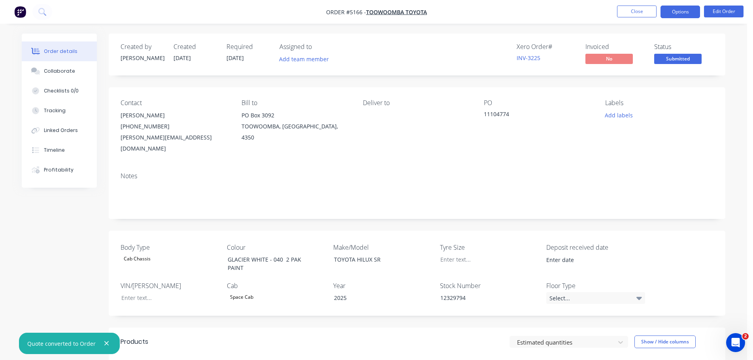
click at [667, 13] on button "Options" at bounding box center [681, 12] width 40 height 13
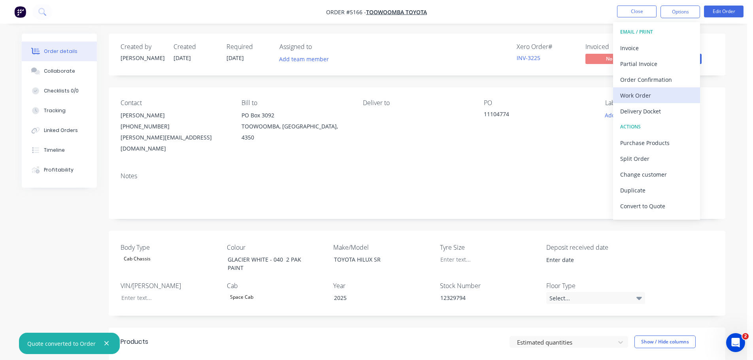
click at [638, 97] on div "Work Order" at bounding box center [656, 95] width 73 height 11
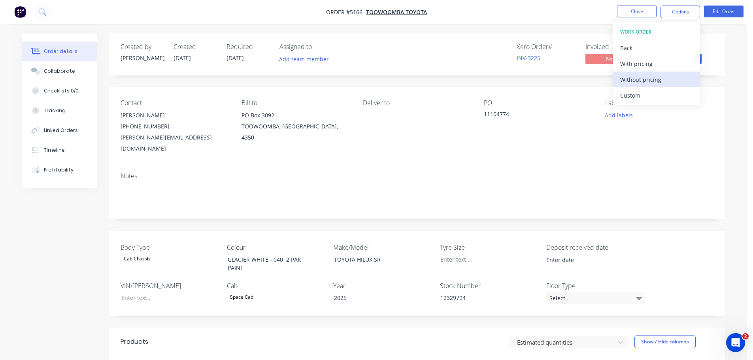
click at [637, 80] on div "Without pricing" at bounding box center [656, 79] width 73 height 11
